Goal: Information Seeking & Learning: Learn about a topic

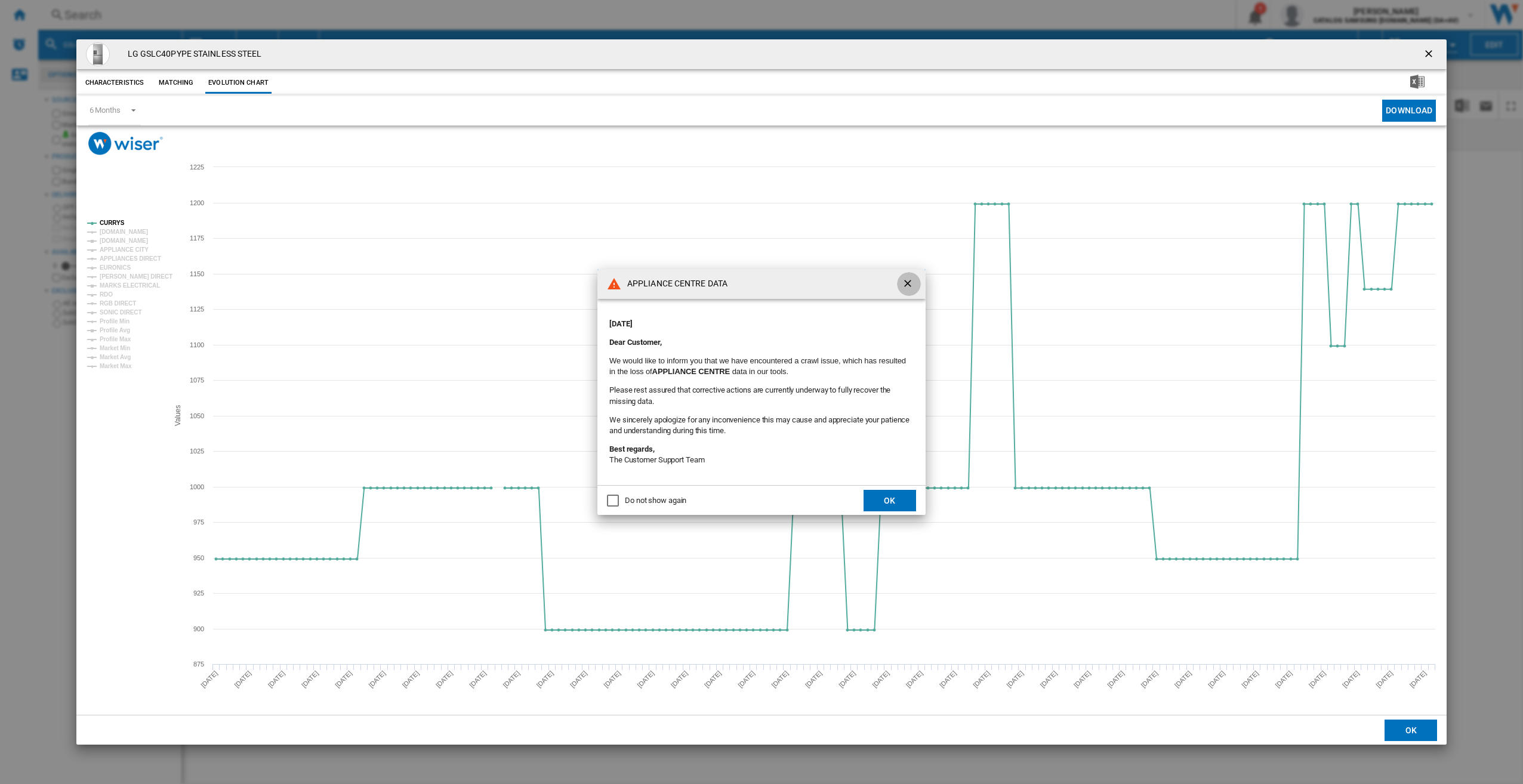
drag, startPoint x: 907, startPoint y: 281, endPoint x: 1021, endPoint y: 217, distance: 130.7
click at [908, 281] on ng-md-icon "getI18NText('BUTTONS.CLOSE_DIALOG')" at bounding box center [909, 285] width 15 height 15
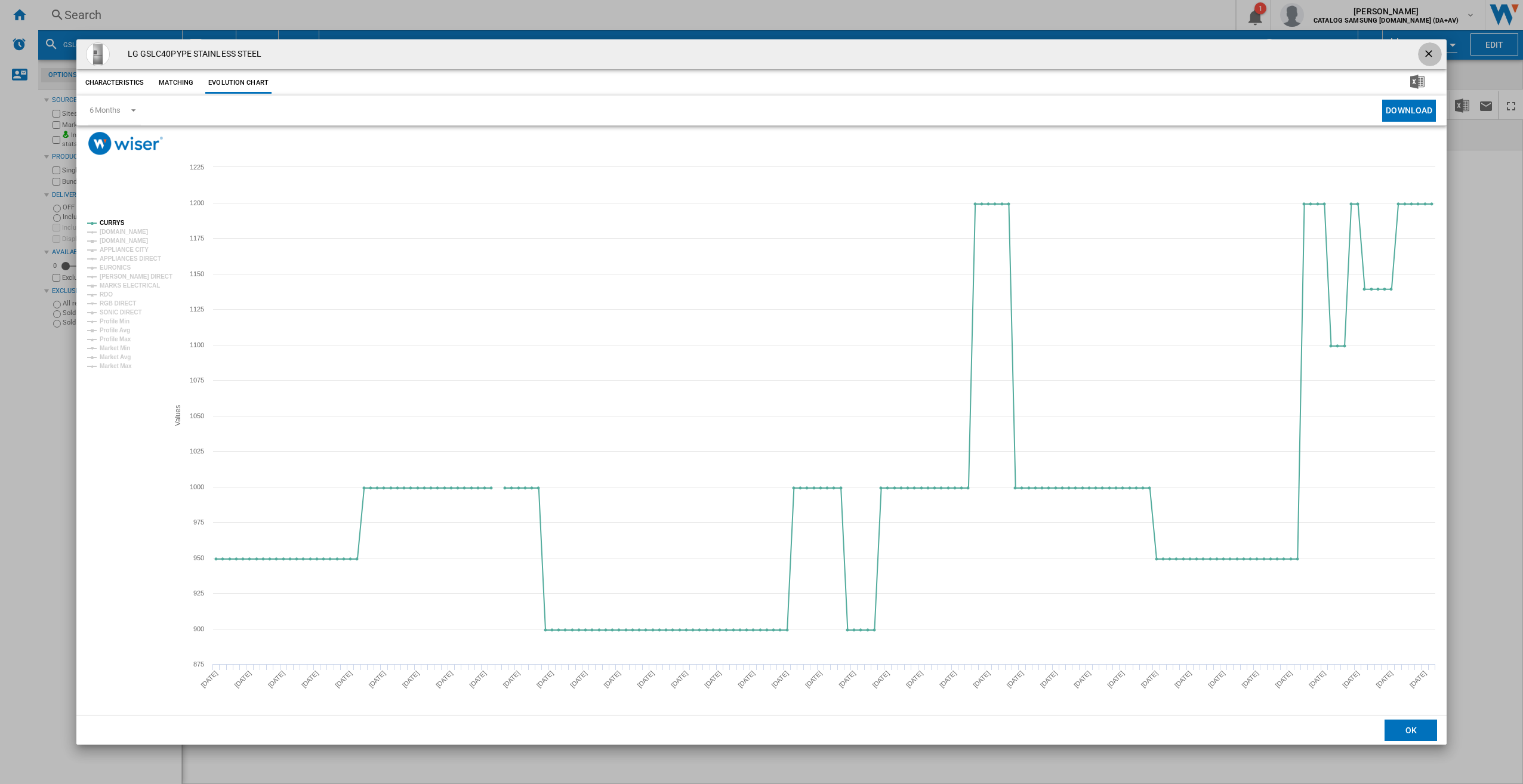
click at [1426, 49] on ng-md-icon "getI18NText('BUTTONS.CLOSE_DIALOG')" at bounding box center [1430, 55] width 15 height 15
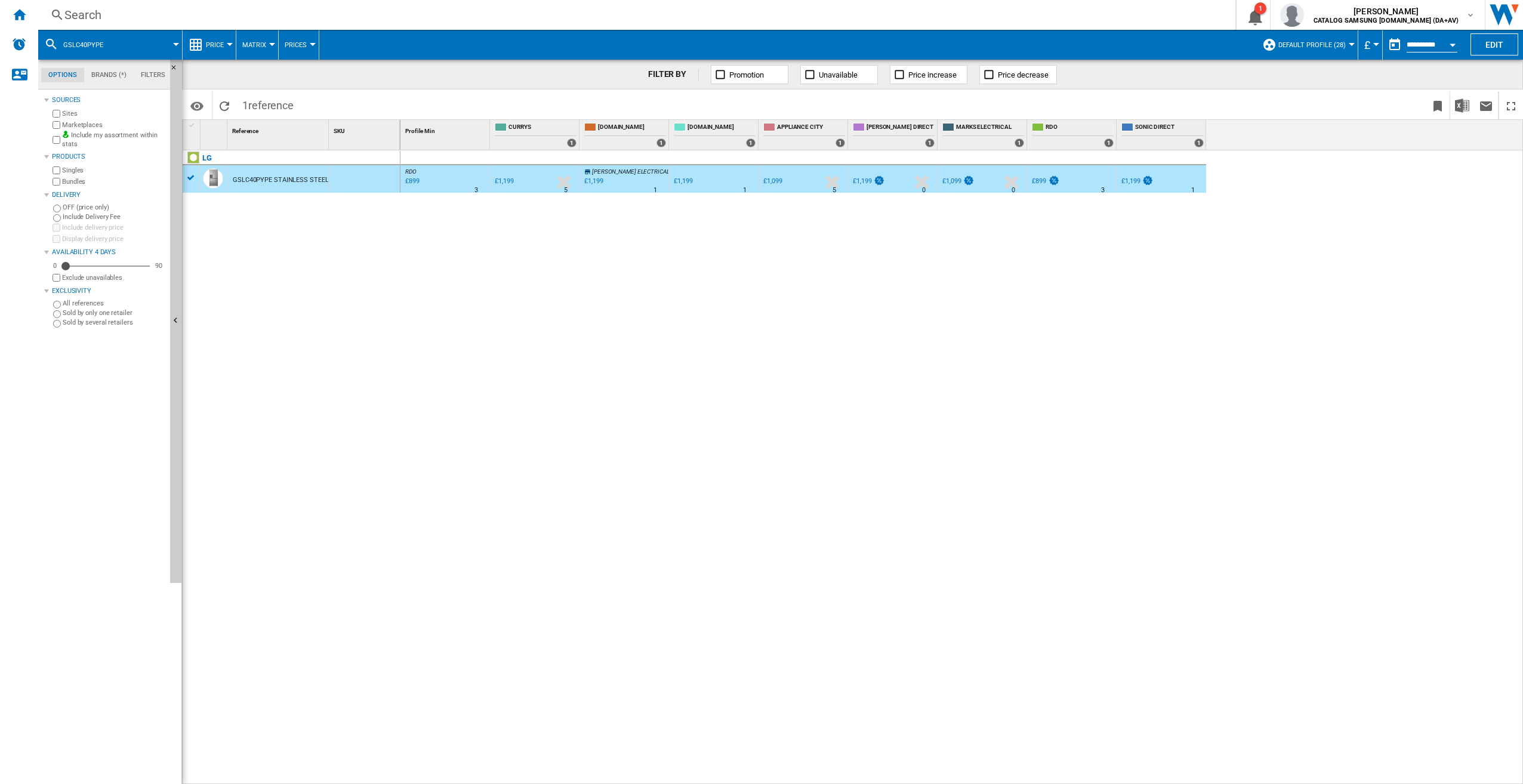
click at [128, 18] on div "Search" at bounding box center [634, 15] width 1140 height 16
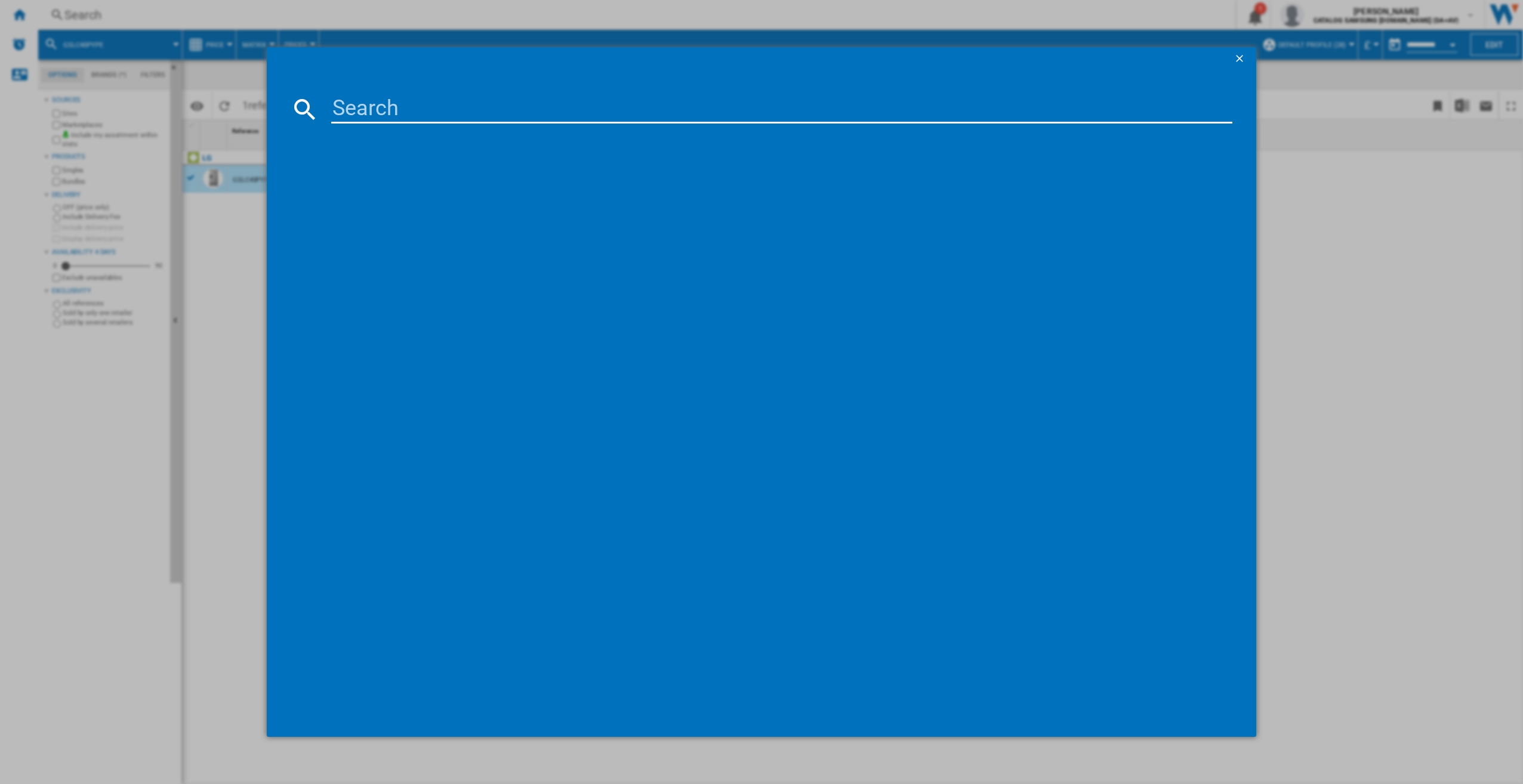
click at [411, 102] on input at bounding box center [782, 109] width 902 height 29
click at [411, 102] on input "KFN96VPEAG" at bounding box center [782, 109] width 902 height 29
type input "KFN96PEAG"
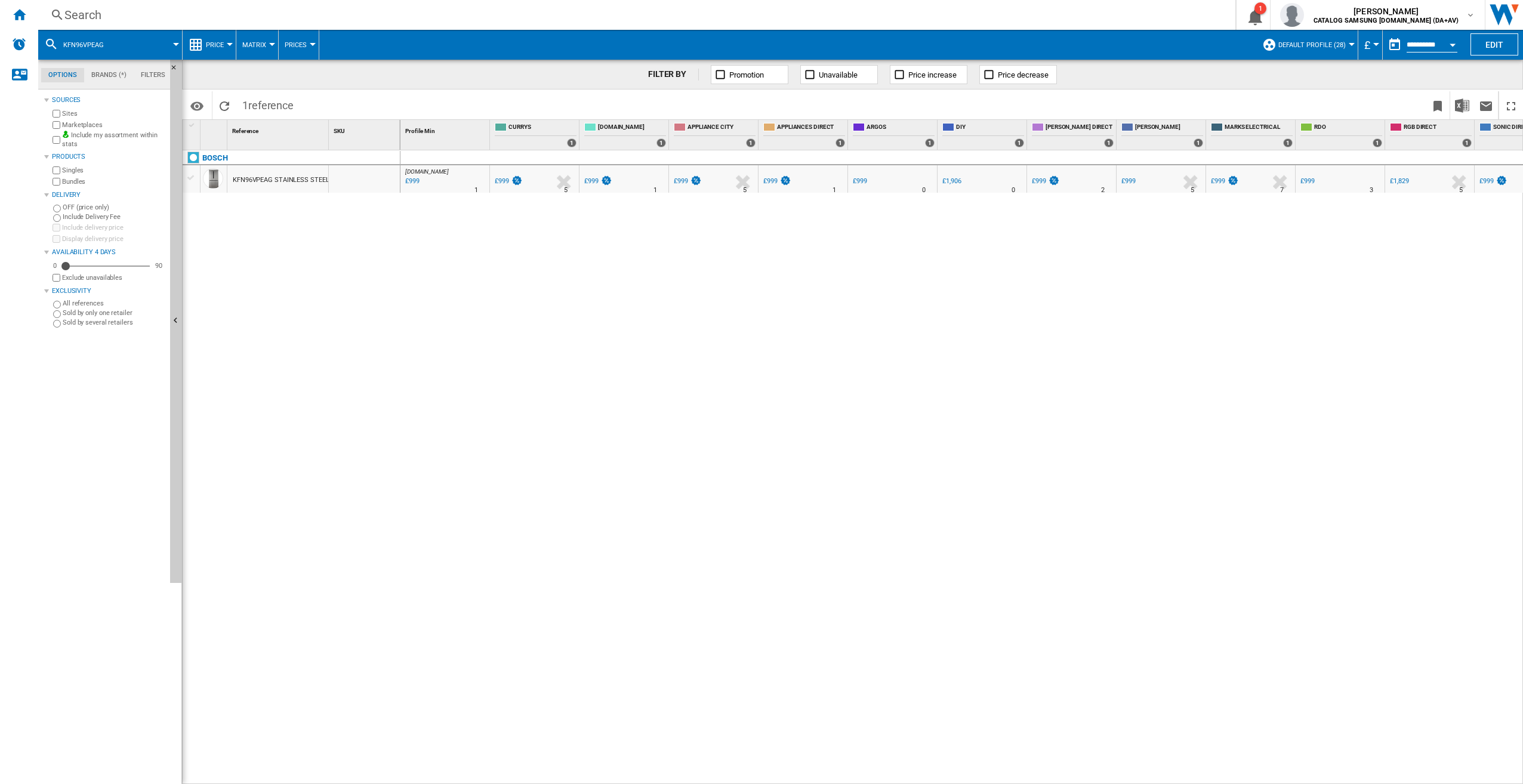
click at [248, 180] on div "KFN96VPEAG STAINLESS STEEL" at bounding box center [281, 180] width 96 height 27
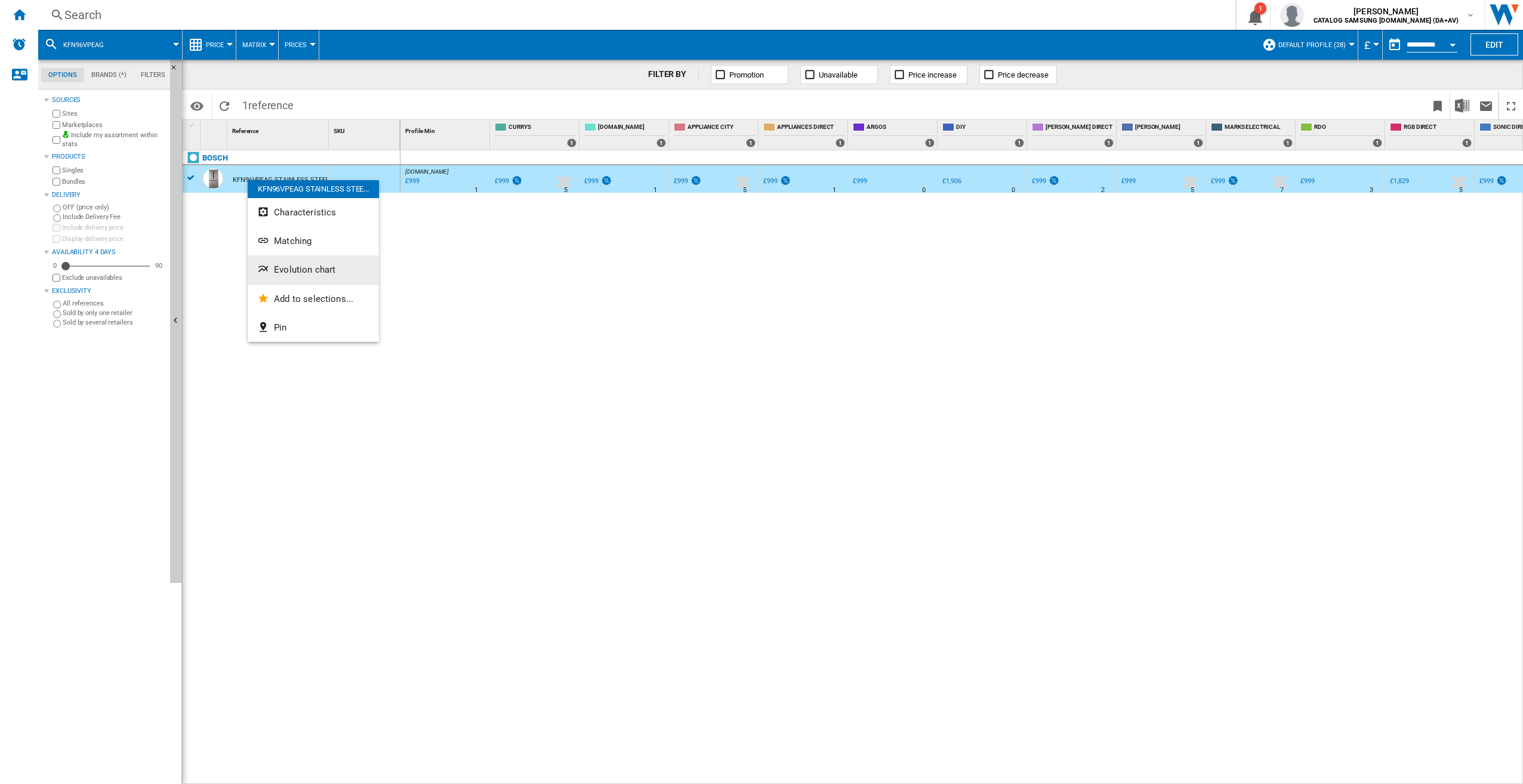
click at [308, 277] on button "Evolution chart" at bounding box center [314, 269] width 132 height 29
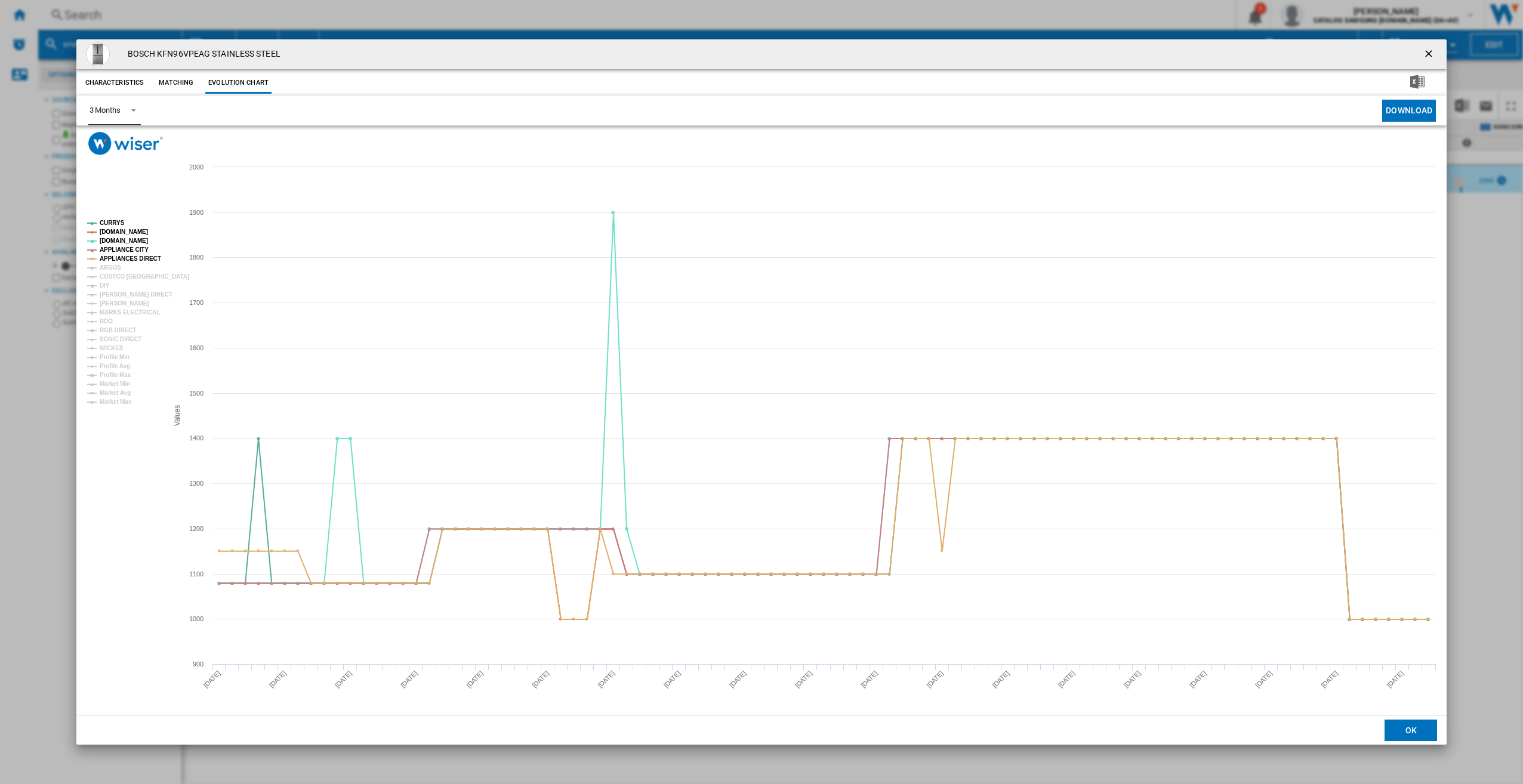
click at [127, 107] on span "Product popup" at bounding box center [130, 109] width 15 height 11
click at [116, 141] on div "6 Months" at bounding box center [104, 139] width 31 height 11
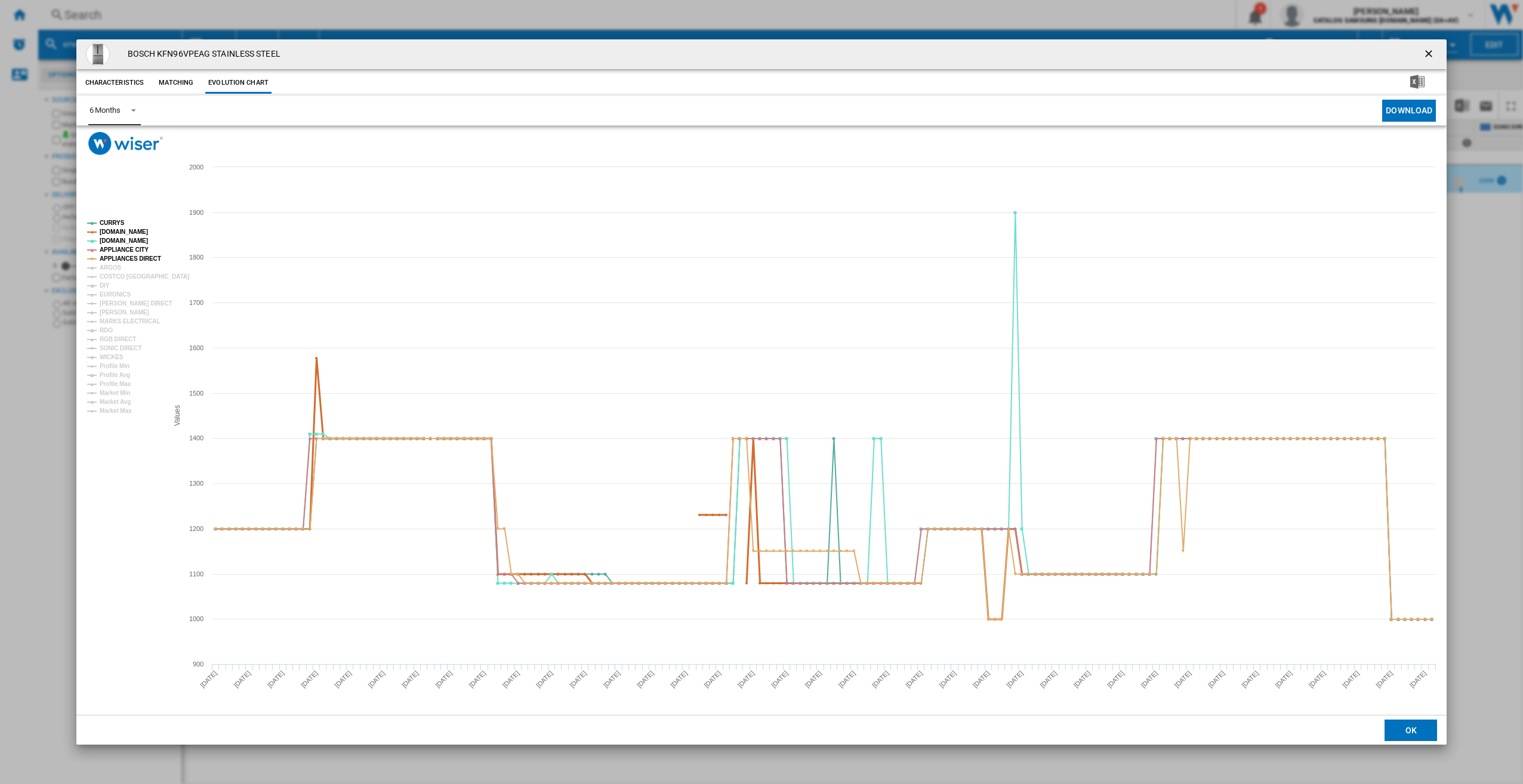
click at [102, 231] on tspan "[DOMAIN_NAME]" at bounding box center [124, 231] width 48 height 7
click at [104, 242] on tspan "[DOMAIN_NAME]" at bounding box center [124, 241] width 48 height 7
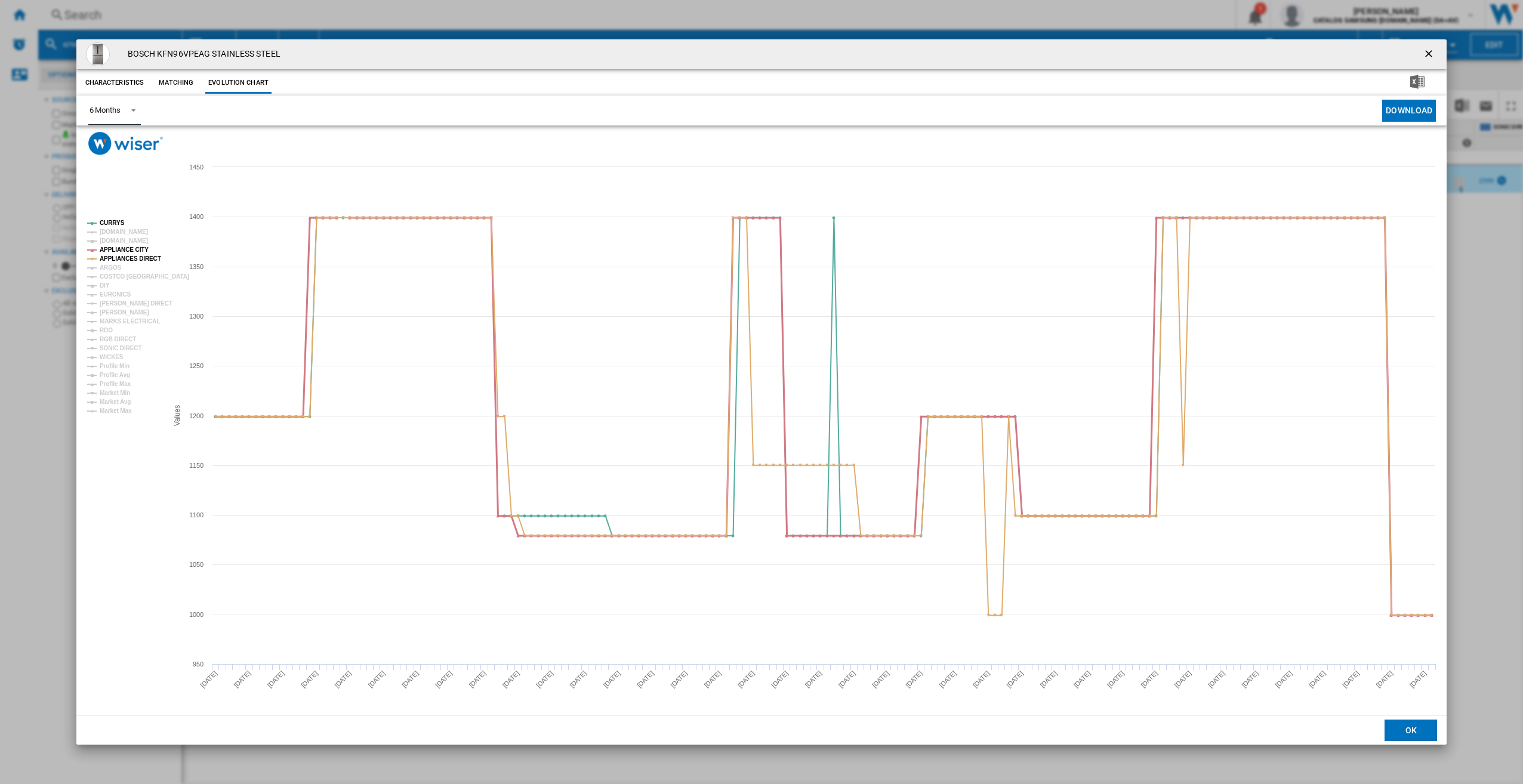
click at [107, 249] on tspan "APPLIANCE CITY" at bounding box center [124, 250] width 49 height 7
click at [110, 257] on tspan "APPLIANCES DIRECT" at bounding box center [130, 258] width 62 height 7
